Goal: Information Seeking & Learning: Stay updated

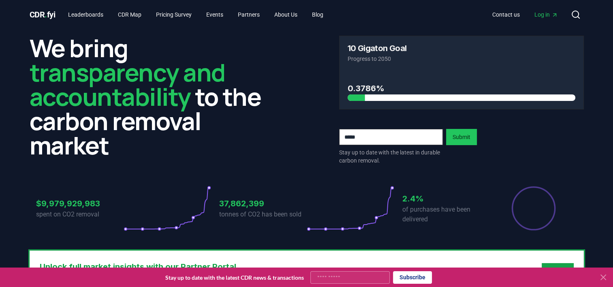
click at [120, 167] on div "We bring transparency and accountability to the carbon removal market 10 Gigato…" at bounding box center [306, 139] width 567 height 221
click at [164, 168] on div "We bring transparency and accountability to the carbon removal market 10 Gigato…" at bounding box center [306, 139] width 567 height 221
click at [324, 11] on link "Blog" at bounding box center [317, 14] width 24 height 15
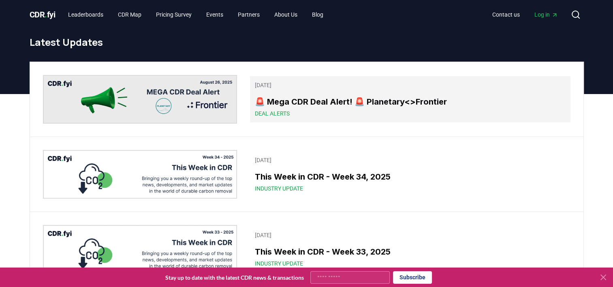
click at [277, 111] on span "Deal Alerts" at bounding box center [272, 113] width 35 height 8
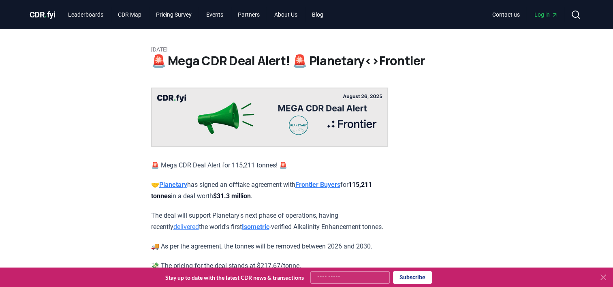
click at [110, 179] on div "[DATE] 🚨 Mega CDR Deal Alert! 🚨 Planetary<>Frontier 🚨 Mega CDR Deal Alert for 1…" at bounding box center [306, 221] width 567 height 385
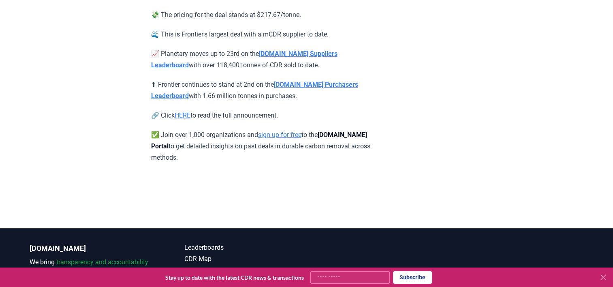
scroll to position [253, 0]
